Goal: Information Seeking & Learning: Find contact information

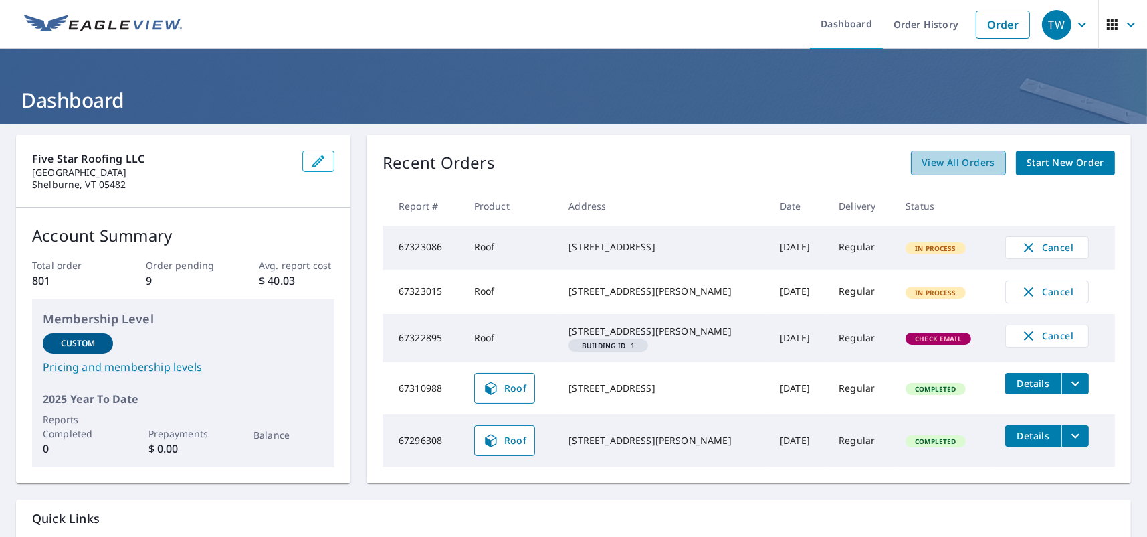
click at [955, 157] on span "View All Orders" at bounding box center [959, 163] width 74 height 17
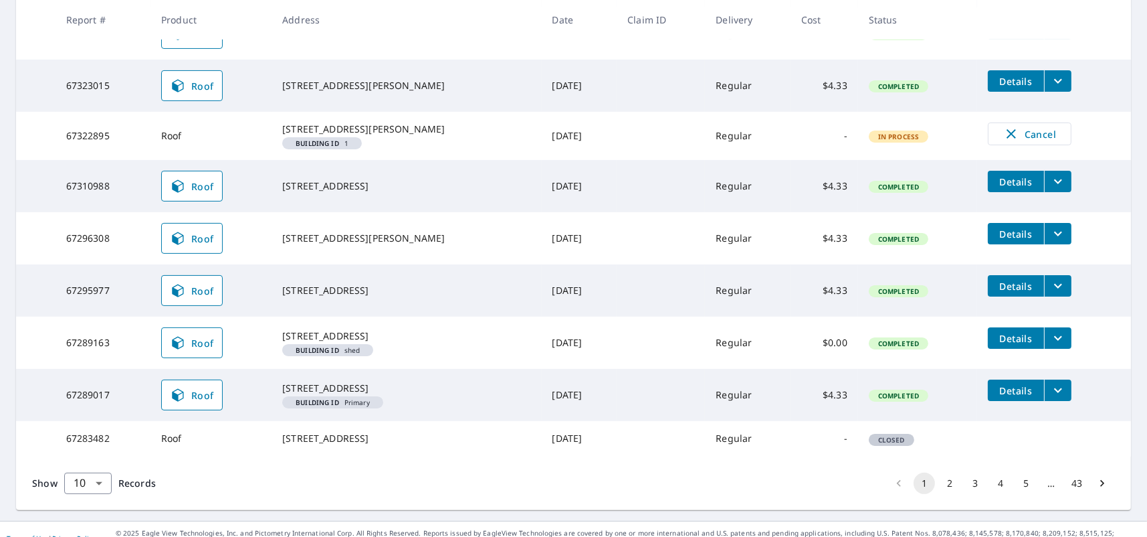
scroll to position [400, 0]
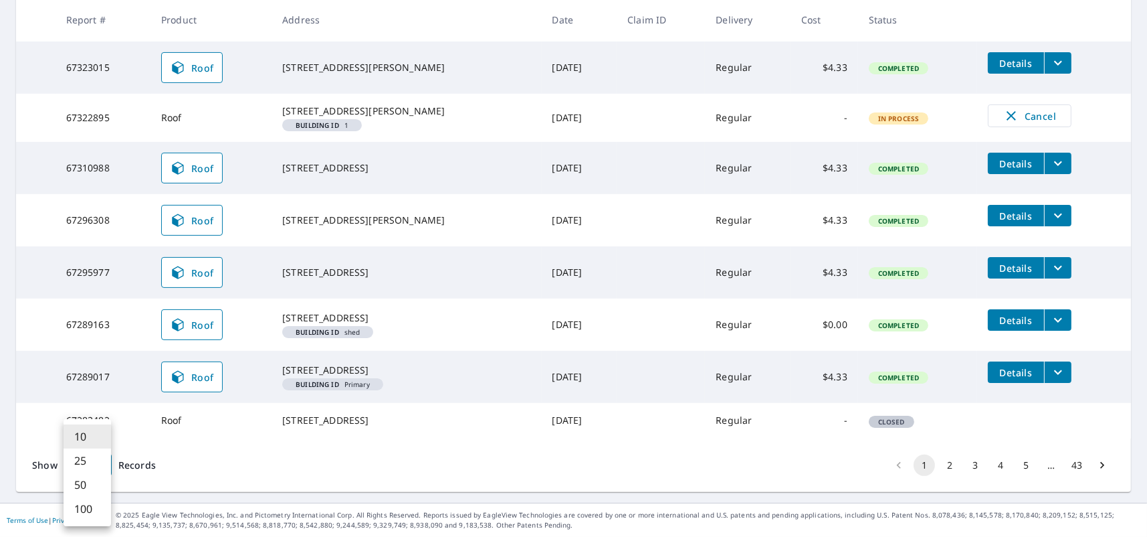
click at [100, 466] on body "TW TW Dashboard Order History Order TW Dashboard / Order History Order History …" at bounding box center [573, 268] width 1147 height 537
click at [97, 459] on li "25" at bounding box center [88, 460] width 48 height 24
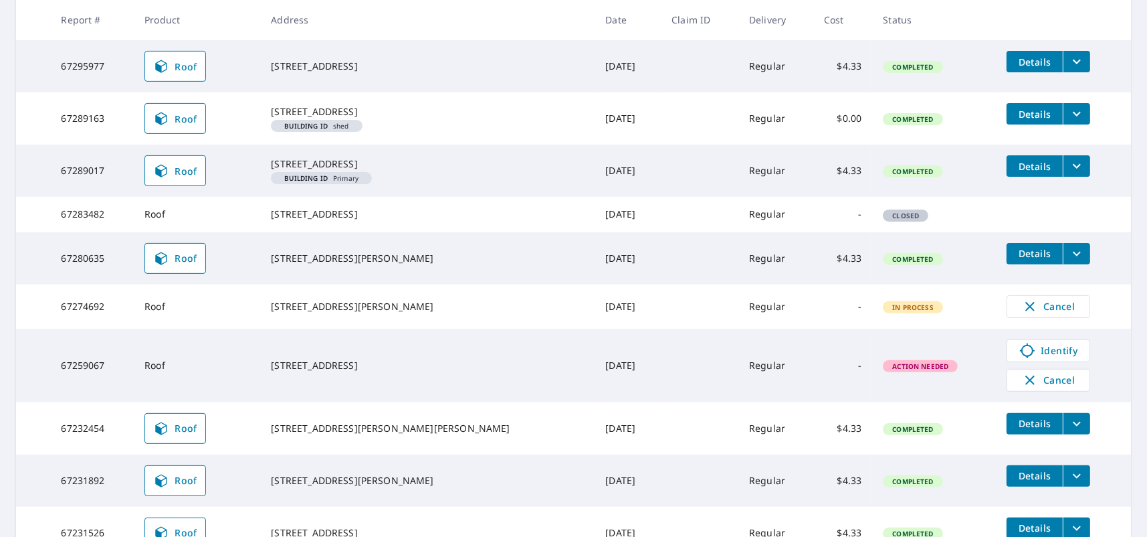
scroll to position [572, 0]
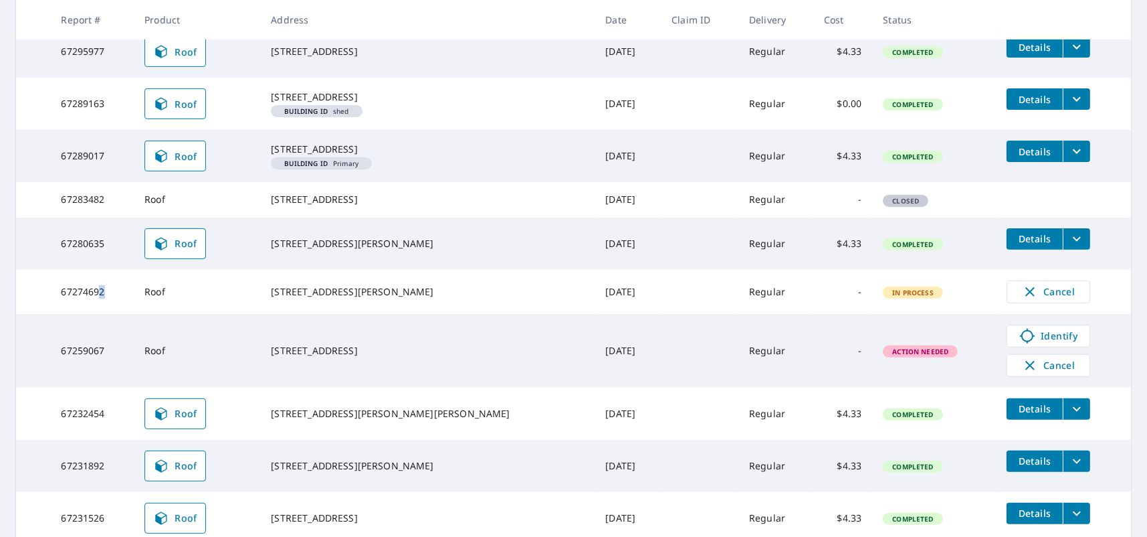
click at [106, 314] on td "67274692" at bounding box center [92, 292] width 84 height 44
click at [116, 314] on td "67274692" at bounding box center [92, 292] width 84 height 44
drag, startPoint x: 114, startPoint y: 343, endPoint x: 50, endPoint y: 347, distance: 63.7
click at [50, 314] on tr "67274692 Roof 9 Glenwood Dr Essex Junction, VT 05452 Sep 04, 2025 Regular - In …" at bounding box center [573, 292] width 1115 height 44
copy tr "67274692"
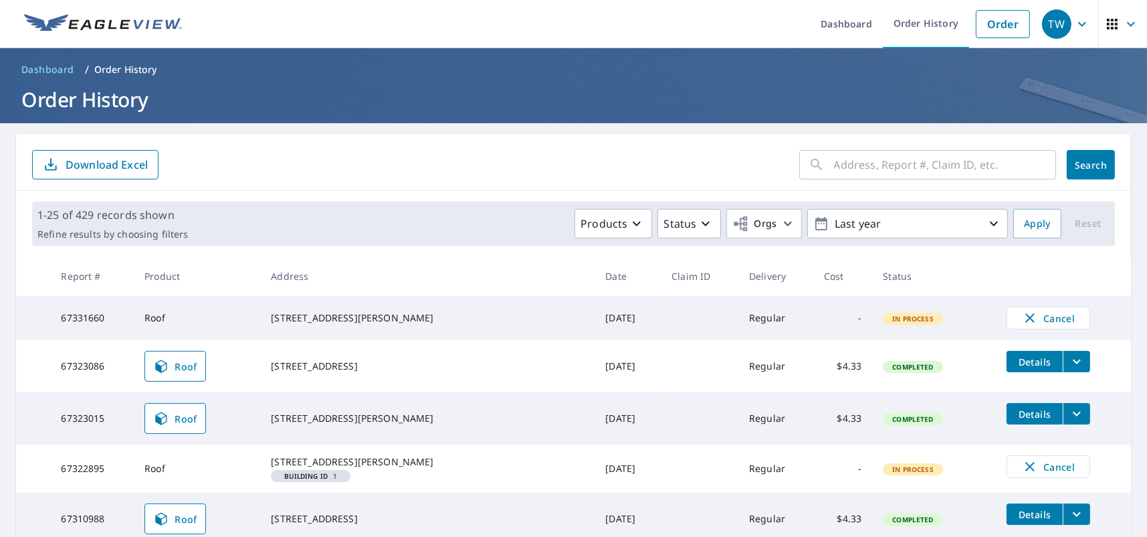
scroll to position [0, 0]
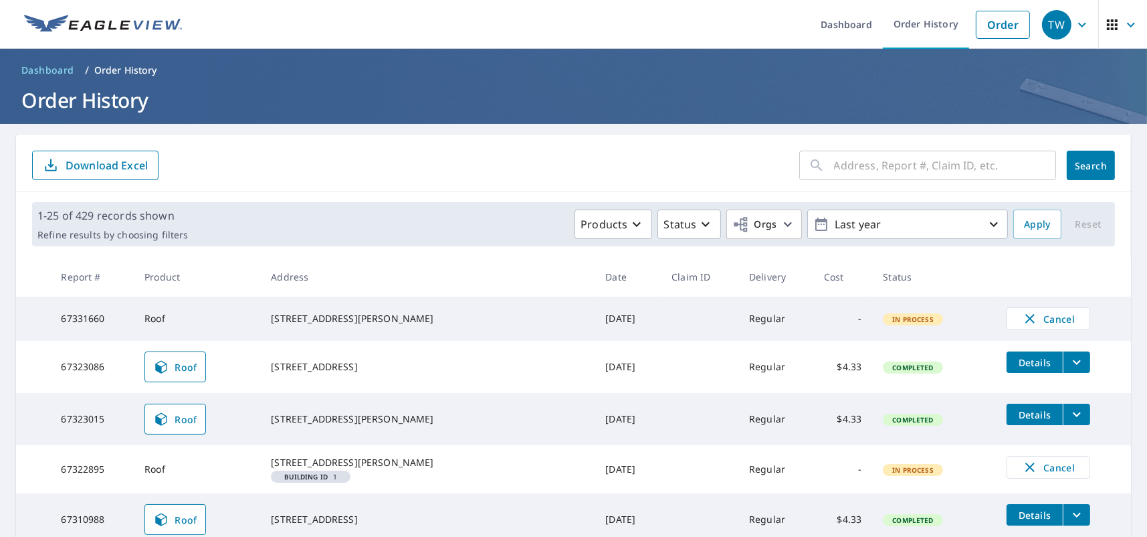
click at [1123, 25] on icon "button" at bounding box center [1131, 25] width 16 height 16
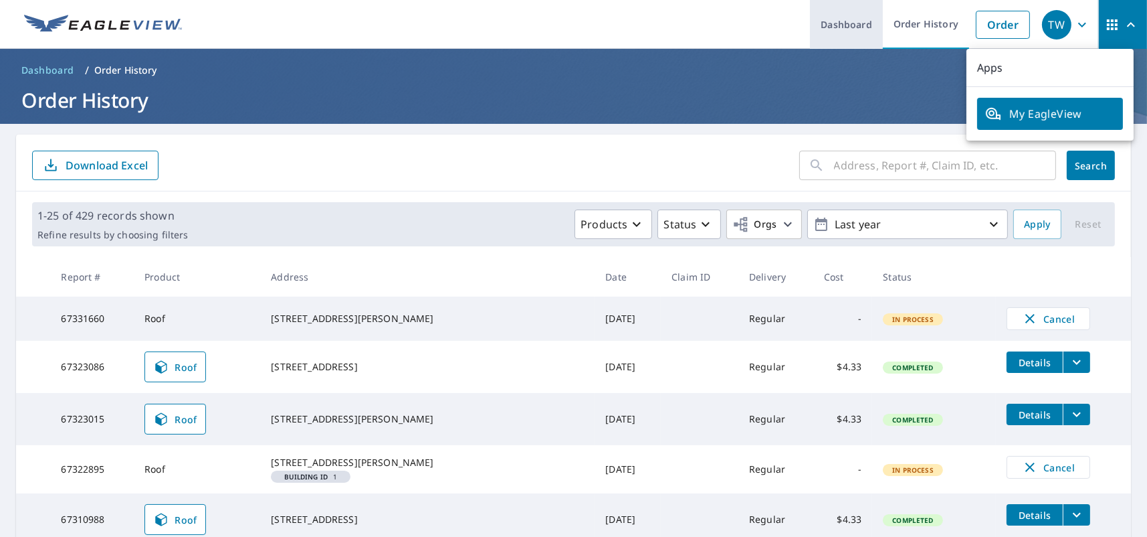
click at [838, 29] on link "Dashboard" at bounding box center [846, 24] width 73 height 49
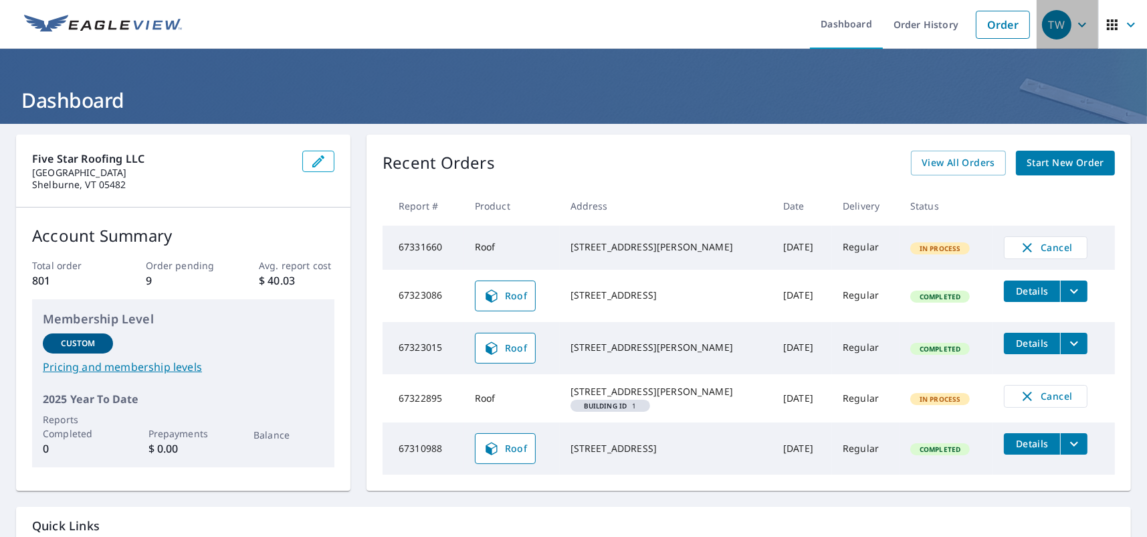
click at [1074, 21] on icon "button" at bounding box center [1082, 25] width 16 height 16
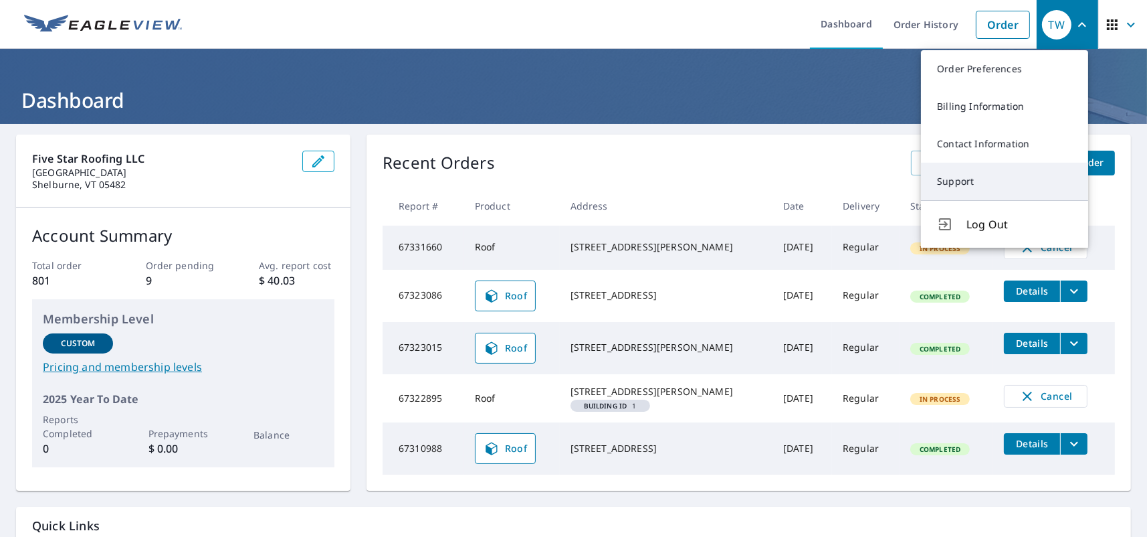
click at [967, 195] on link "Support" at bounding box center [1004, 181] width 167 height 37
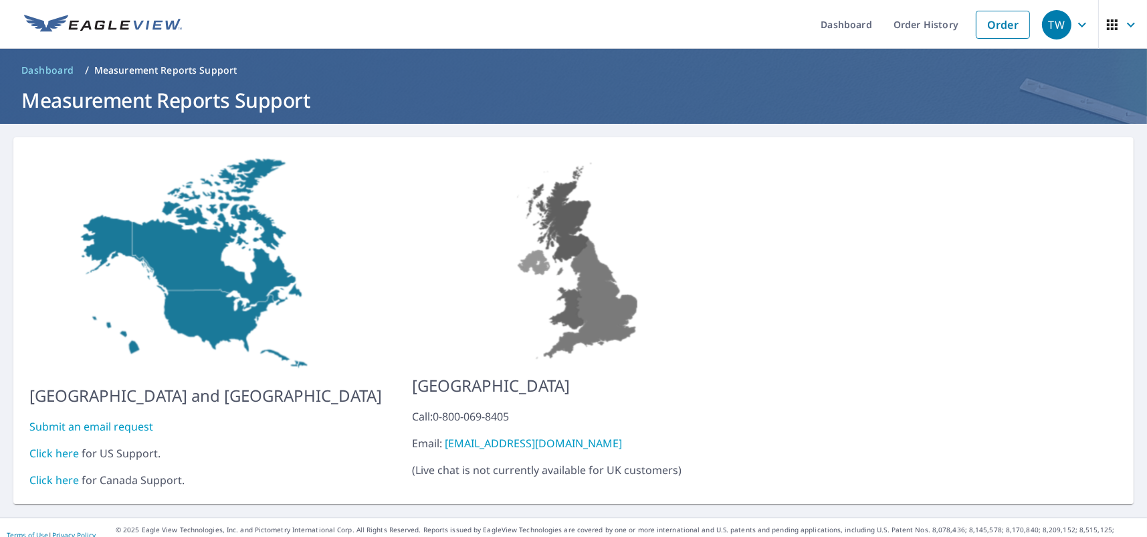
scroll to position [5, 0]
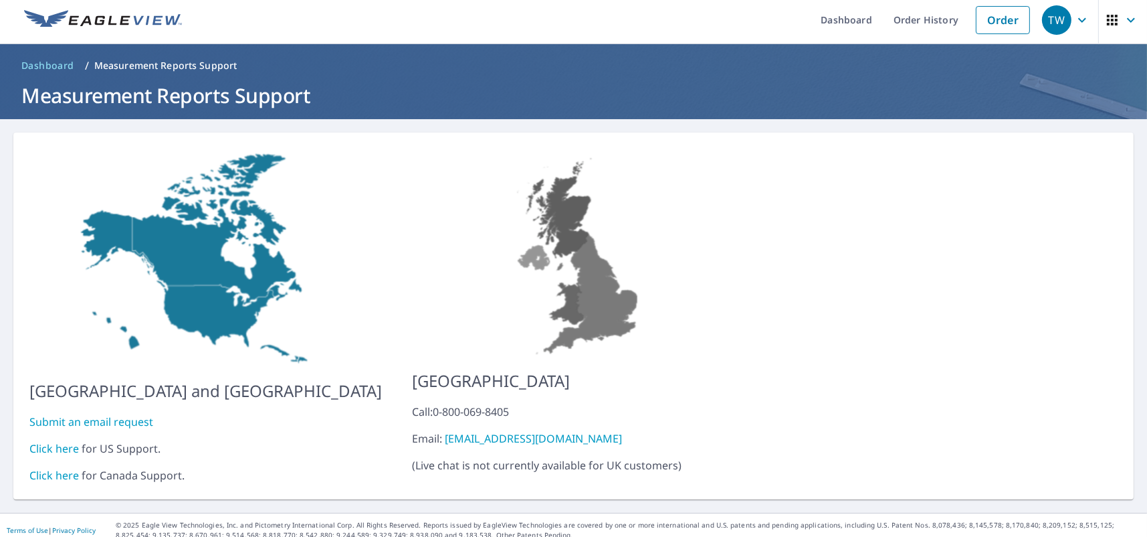
click at [61, 443] on link "Click here" at bounding box center [54, 448] width 50 height 15
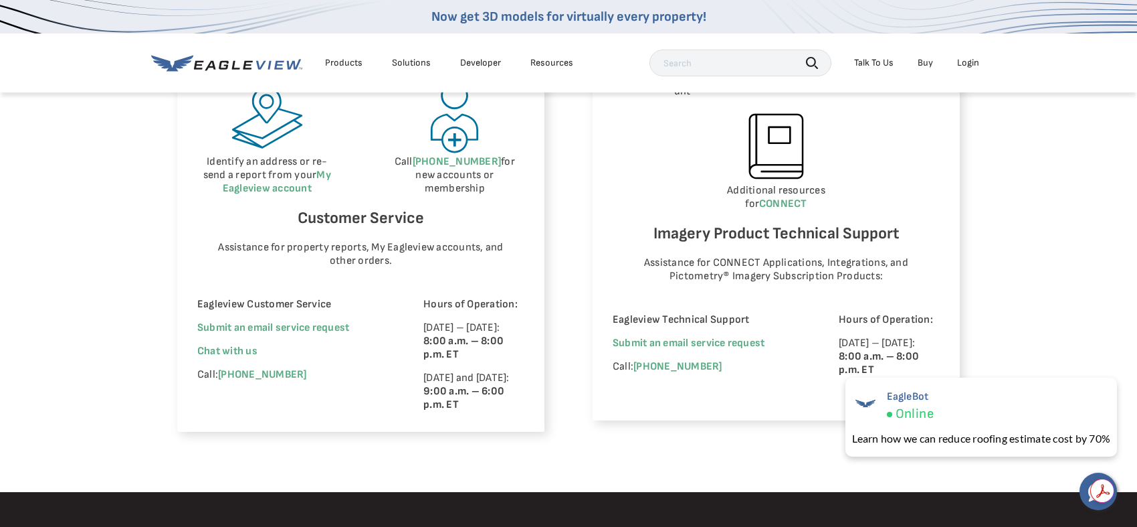
scroll to position [870, 0]
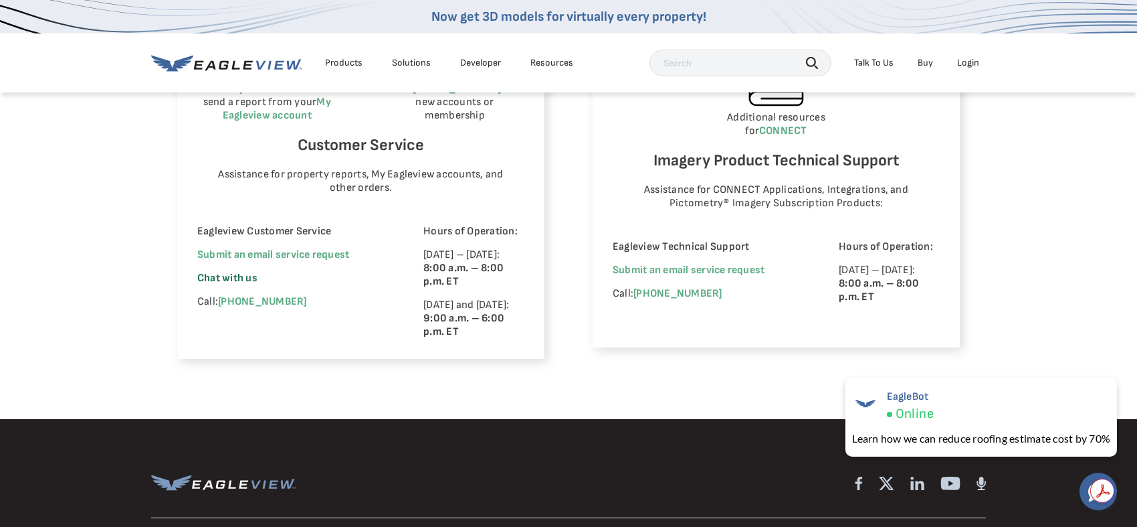
click at [233, 272] on span "Chat with us" at bounding box center [227, 278] width 60 height 13
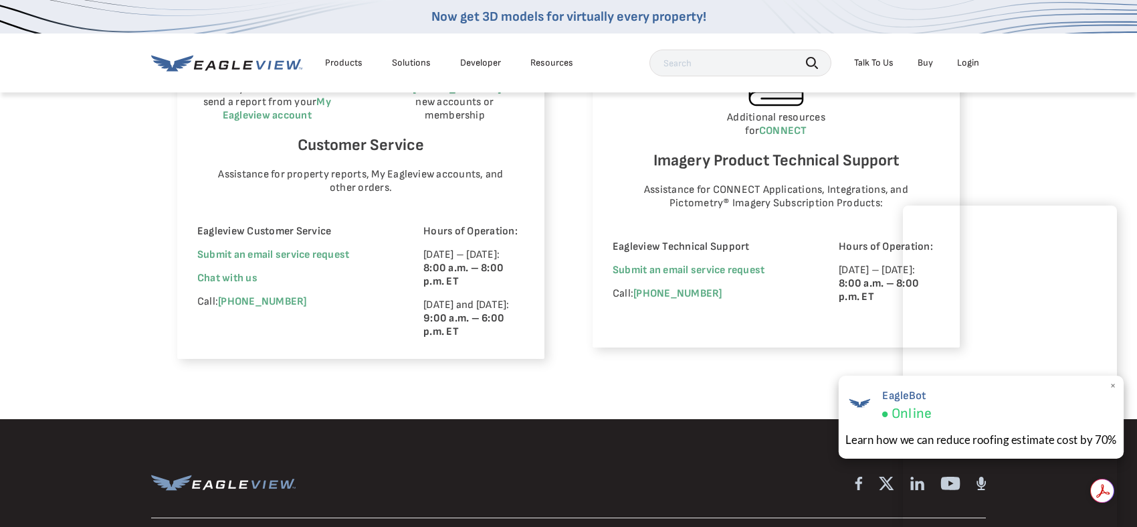
click at [1113, 385] on span "×" at bounding box center [1113, 386] width 7 height 14
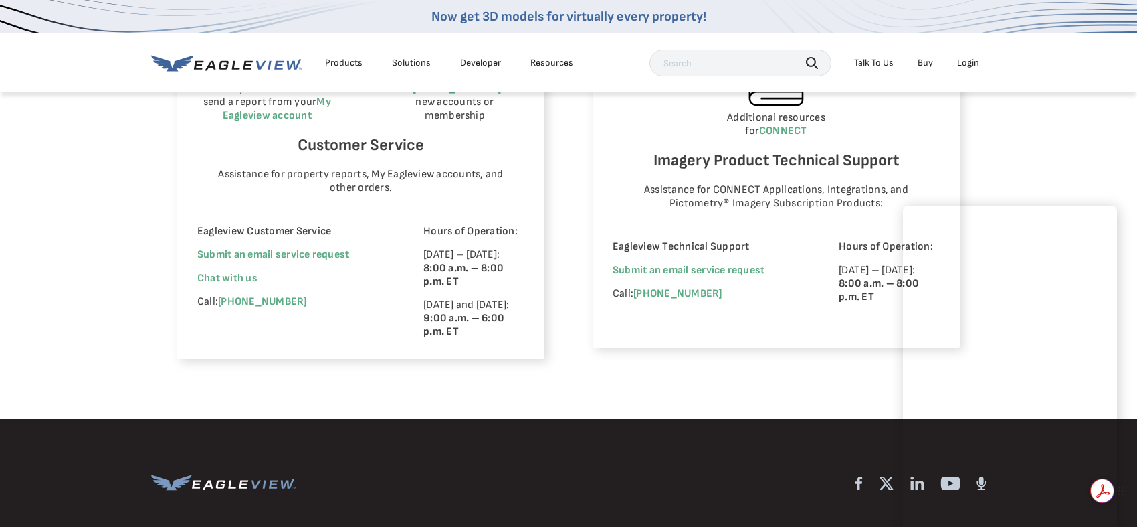
scroll to position [870, 5]
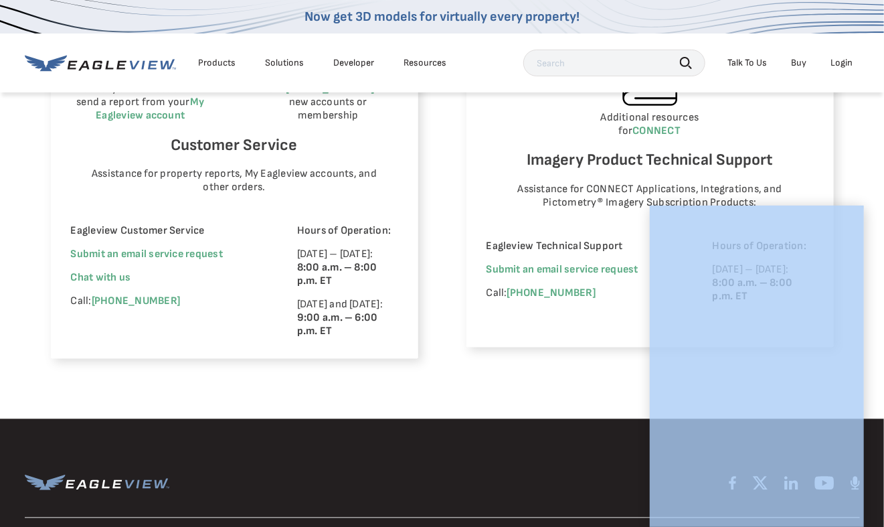
drag, startPoint x: 1093, startPoint y: 484, endPoint x: 1110, endPoint y: 381, distance: 104.5
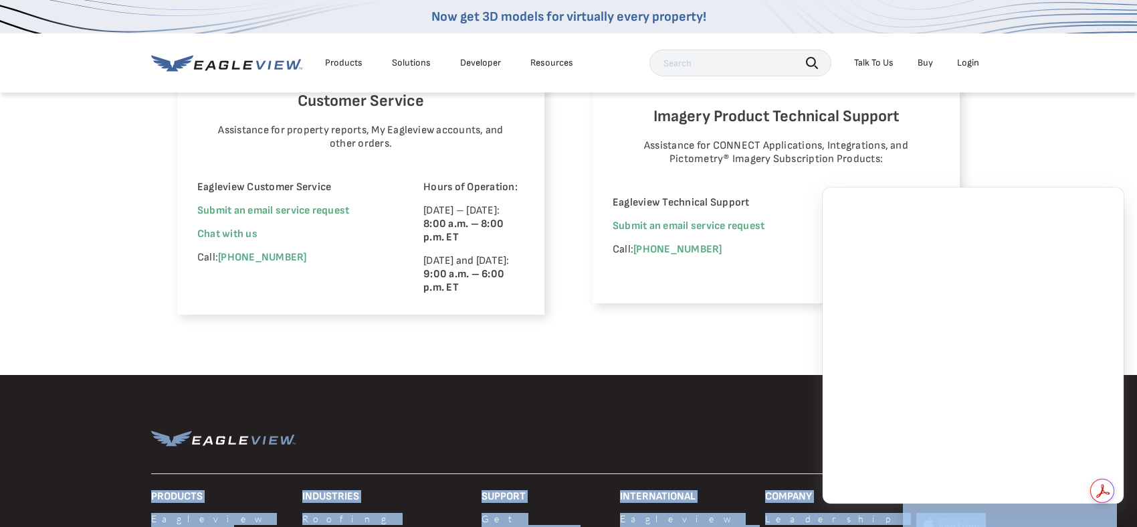
scroll to position [937, 5]
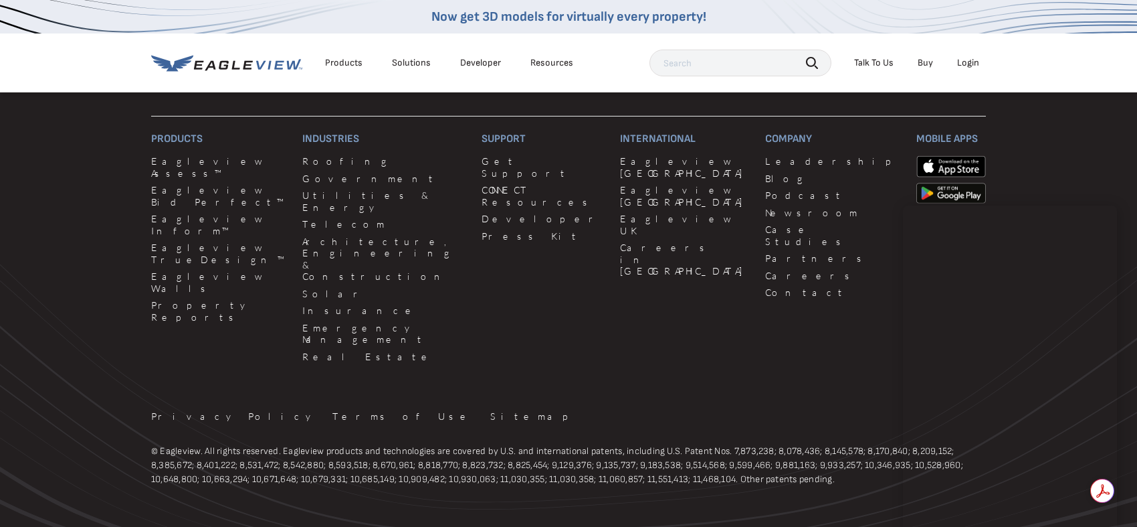
scroll to position [1300, 5]
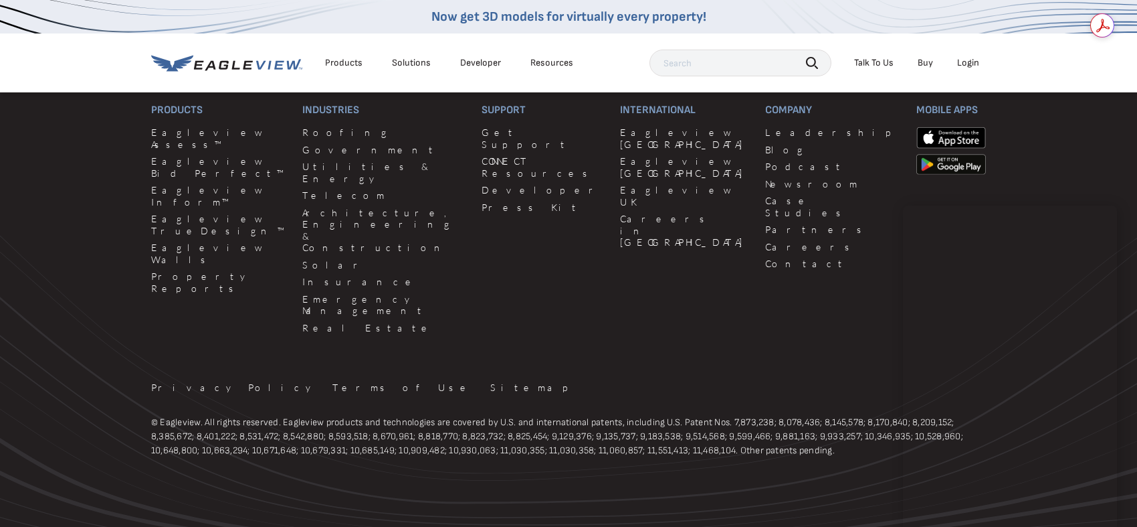
drag, startPoint x: 1123, startPoint y: 493, endPoint x: 1146, endPoint y: -81, distance: 574.5
drag, startPoint x: 1117, startPoint y: 25, endPoint x: 1095, endPoint y: 20, distance: 22.7
click at [1095, 20] on div "Get summaries and key insights using AI Assistant powered by Adobe Acrobat" at bounding box center [1114, 25] width 47 height 24
click at [1083, 24] on rect "Show Acrobat AI FAB View Settings" at bounding box center [1081, 25] width 9 height 9
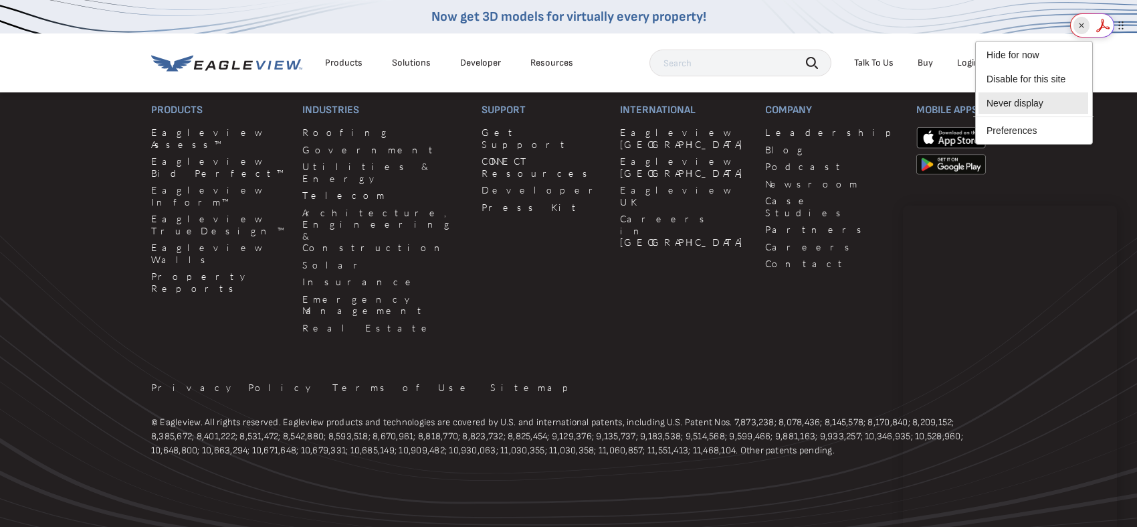
click at [1037, 107] on li "Never display" at bounding box center [1034, 102] width 110 height 21
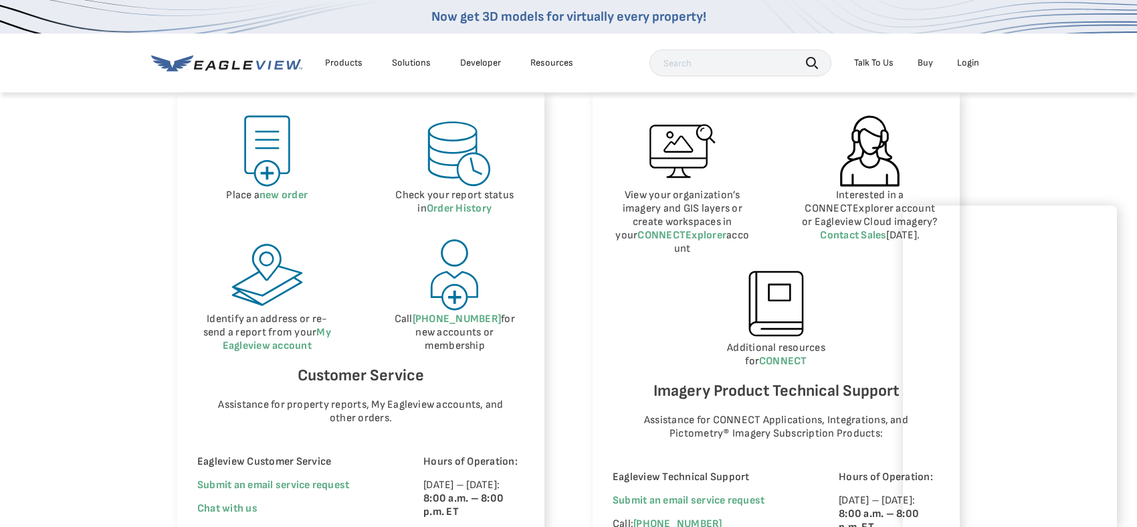
scroll to position [669, 0]
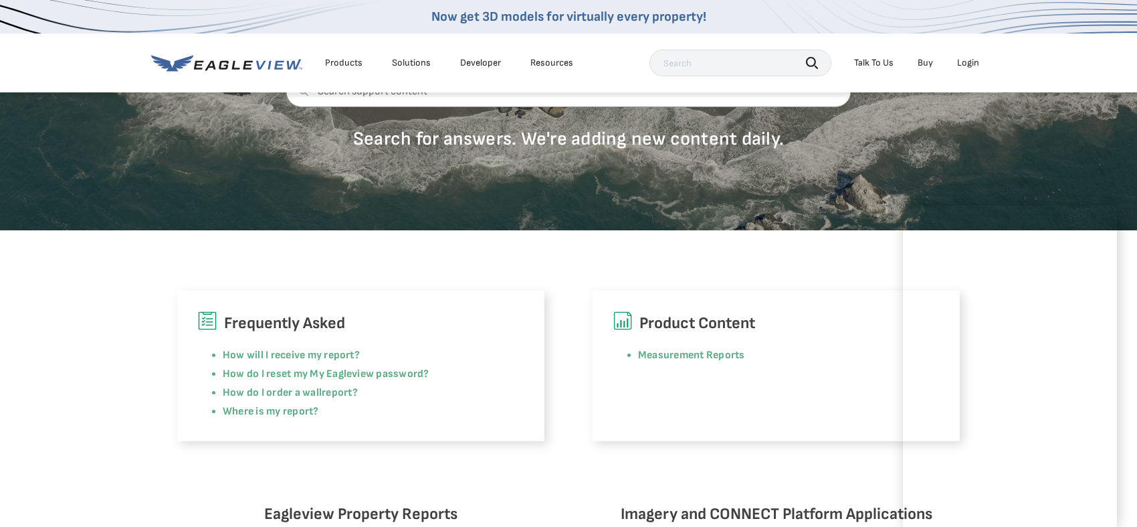
scroll to position [201, 5]
